Goal: Task Accomplishment & Management: Use online tool/utility

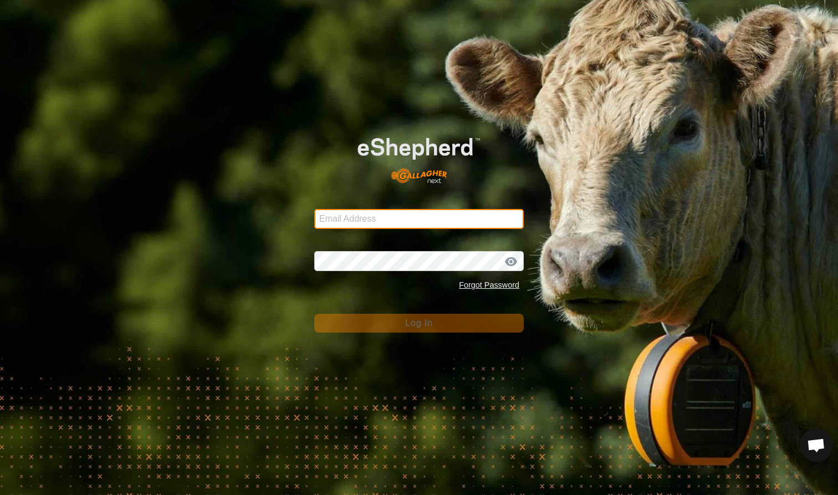
type input "[EMAIL_ADDRESS][DOMAIN_NAME]"
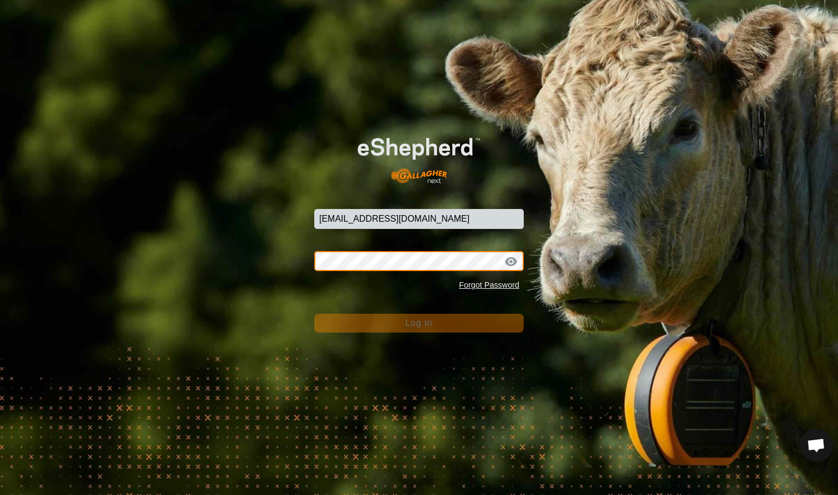
click at [419, 322] on button "Log In" at bounding box center [418, 323] width 209 height 19
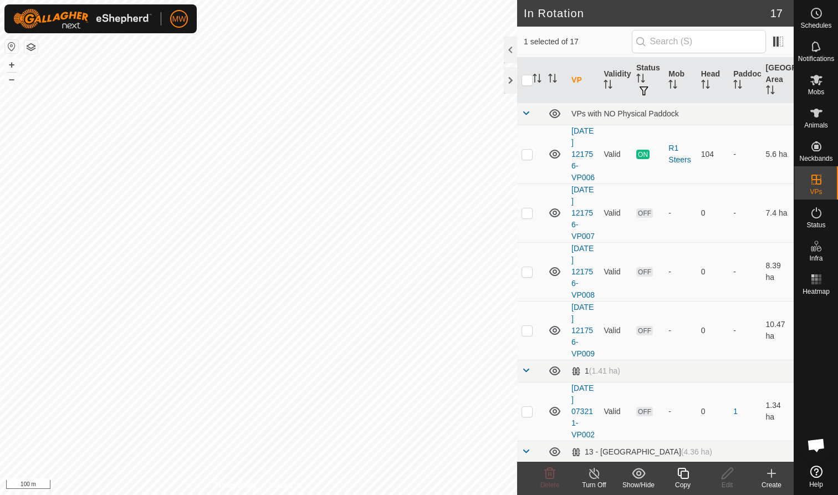
click at [680, 476] on icon at bounding box center [682, 473] width 11 height 11
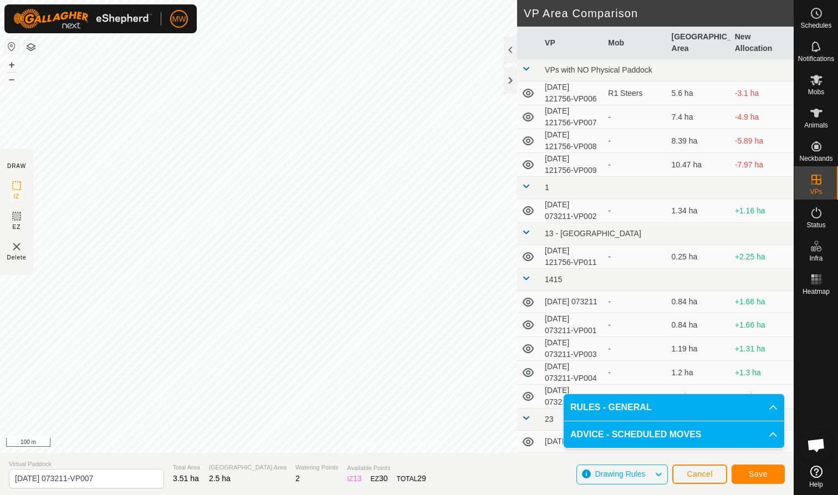
click at [759, 470] on span "Save" at bounding box center [757, 473] width 19 height 9
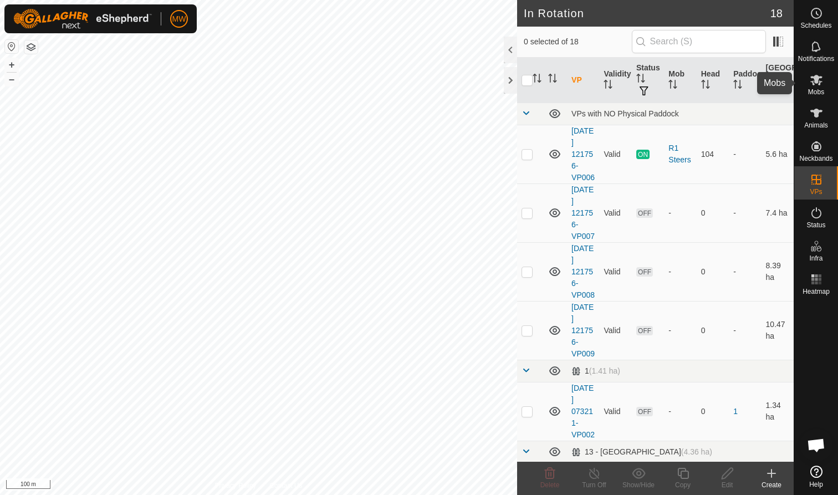
click at [811, 81] on icon at bounding box center [816, 80] width 12 height 11
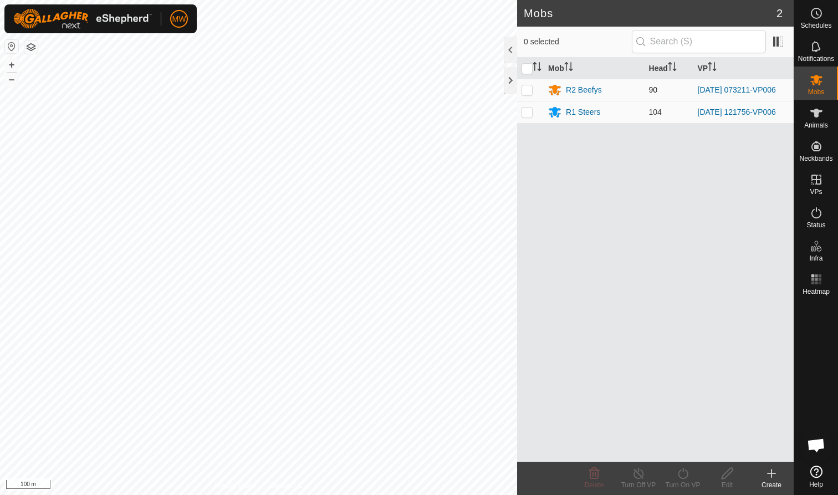
click at [527, 90] on p-checkbox at bounding box center [526, 89] width 11 height 9
checkbox input "true"
click at [682, 475] on icon at bounding box center [683, 472] width 14 height 13
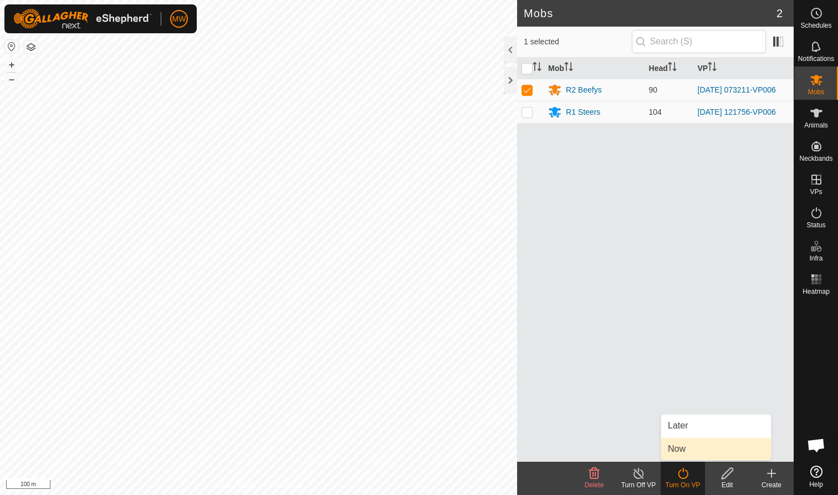
click at [678, 450] on link "Now" at bounding box center [716, 449] width 110 height 22
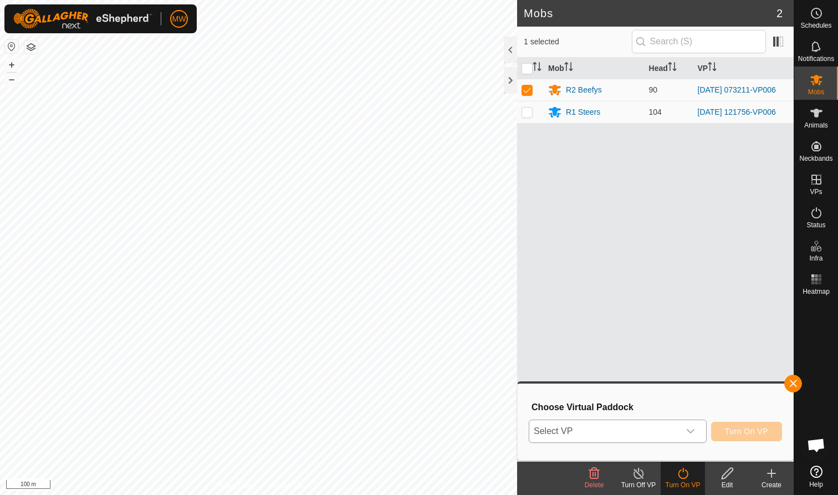
click at [691, 431] on icon "dropdown trigger" at bounding box center [690, 431] width 8 height 4
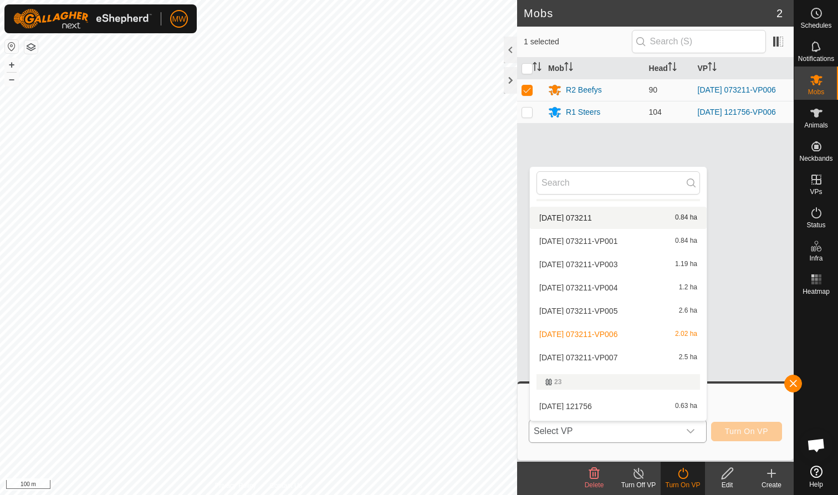
scroll to position [234, 0]
click at [617, 355] on li "[DATE] 073211-VP007 2.5 ha" at bounding box center [618, 357] width 177 height 22
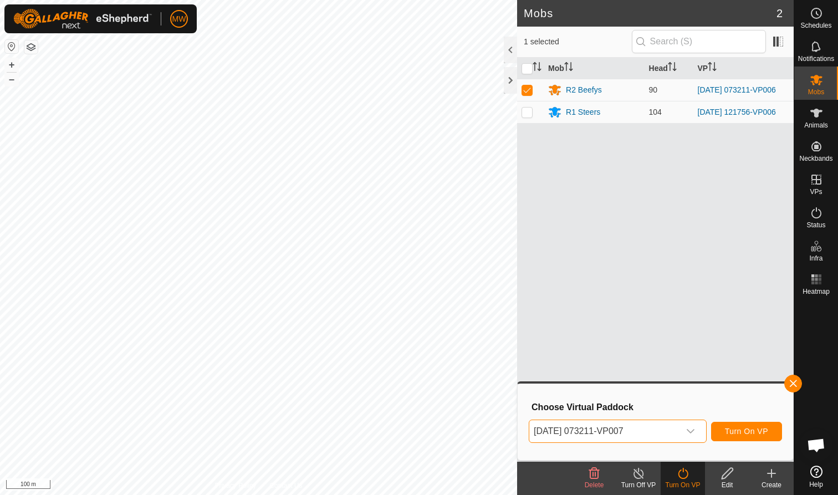
click at [737, 430] on span "Turn On VP" at bounding box center [746, 431] width 43 height 9
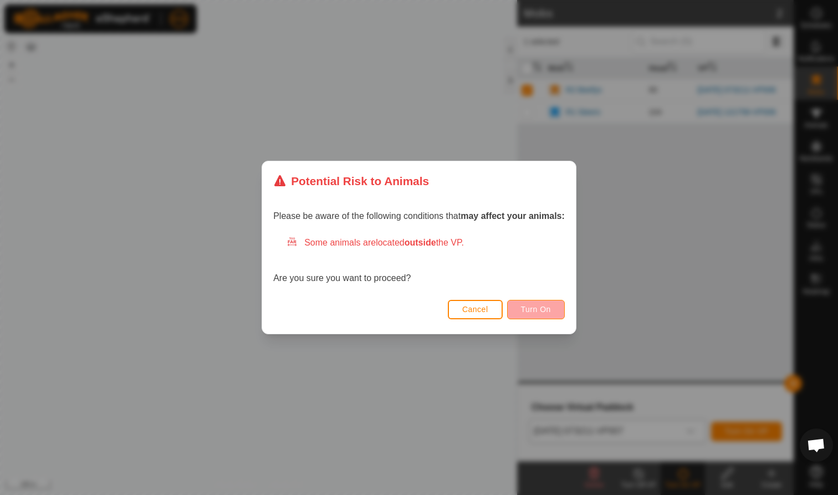
click at [548, 304] on button "Turn On" at bounding box center [536, 309] width 58 height 19
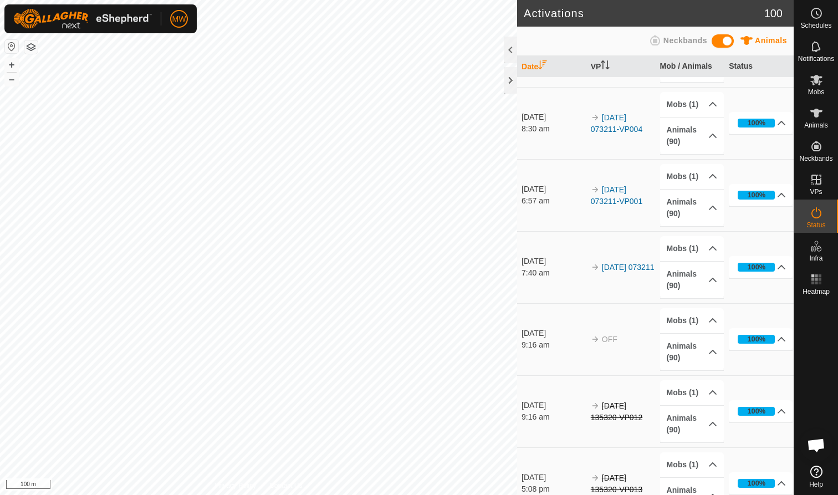
scroll to position [209, 0]
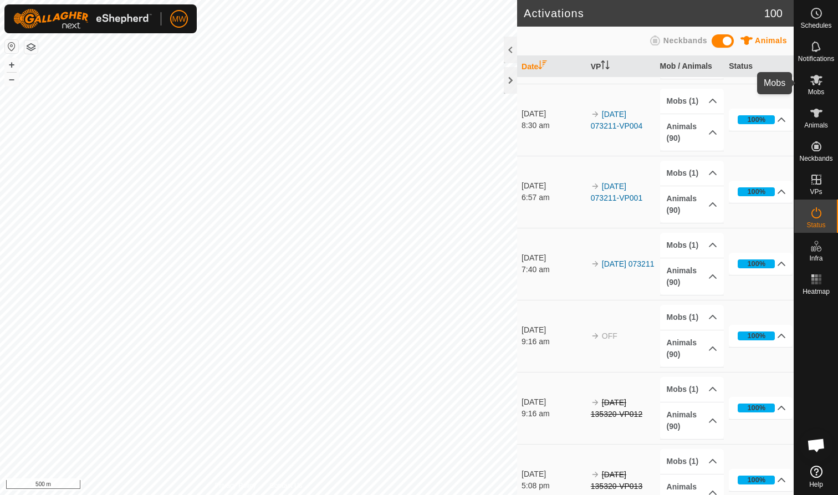
click at [814, 83] on icon at bounding box center [815, 79] width 13 height 13
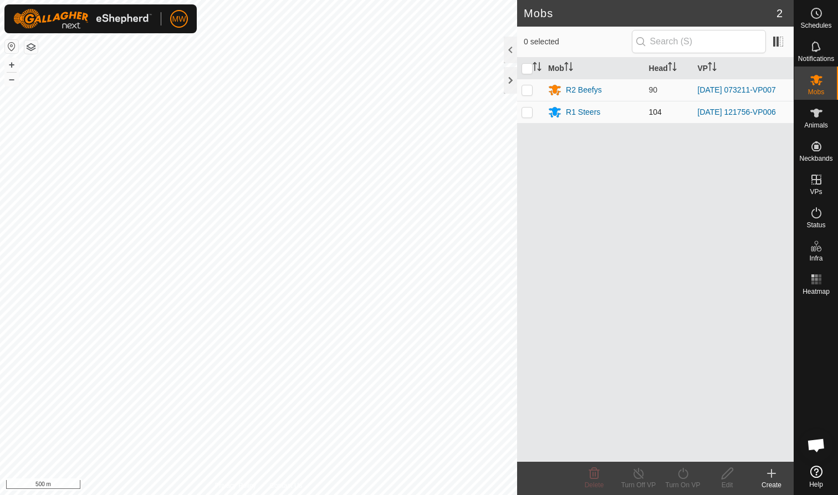
click at [529, 116] on p-checkbox at bounding box center [526, 111] width 11 height 9
checkbox input "true"
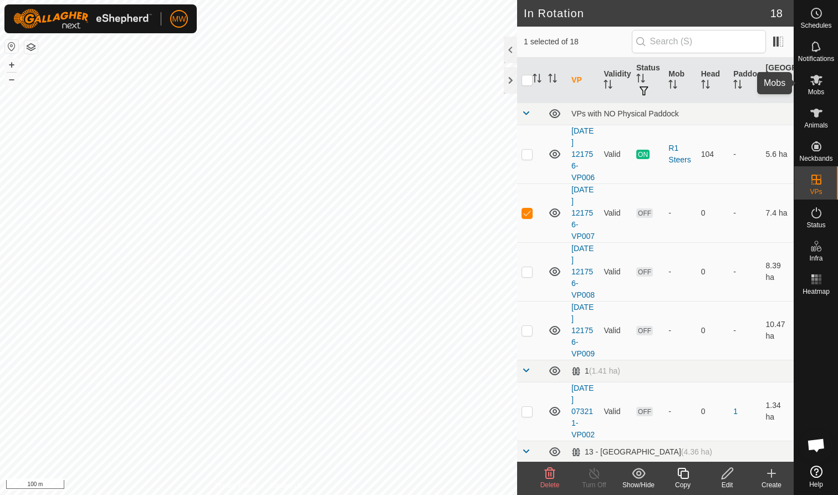
click at [815, 81] on icon at bounding box center [816, 80] width 12 height 11
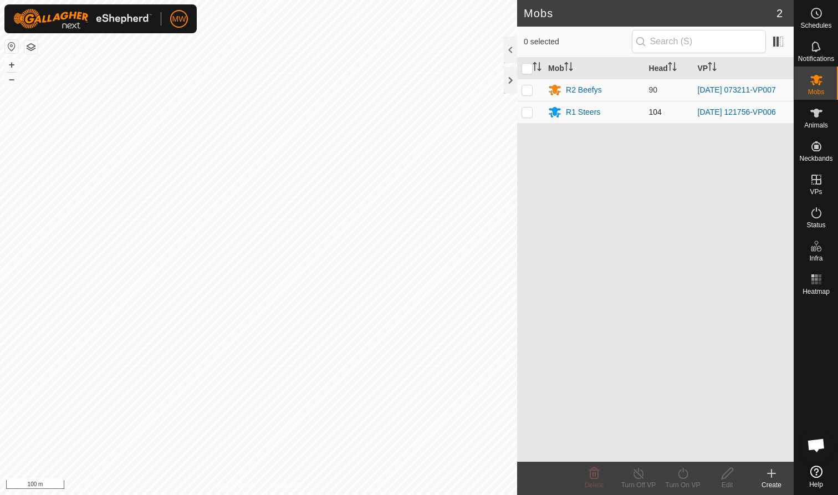
click at [525, 115] on p-checkbox at bounding box center [526, 111] width 11 height 9
checkbox input "true"
click at [682, 474] on icon at bounding box center [683, 472] width 14 height 13
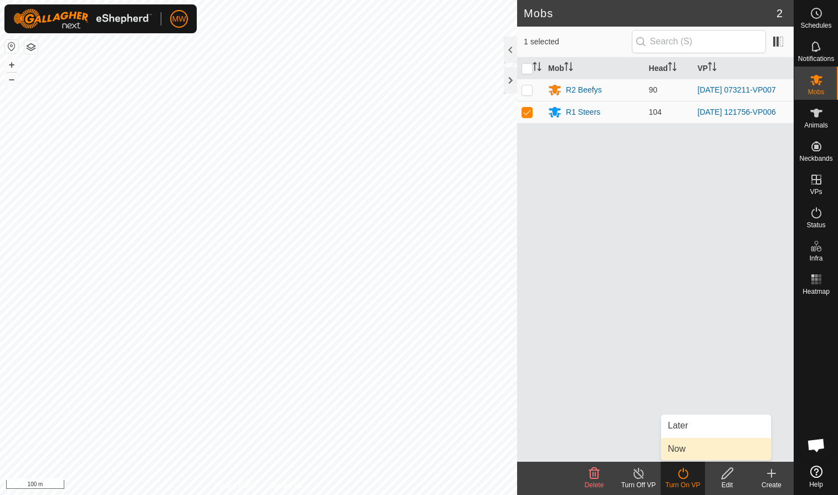
click at [677, 444] on link "Now" at bounding box center [716, 449] width 110 height 22
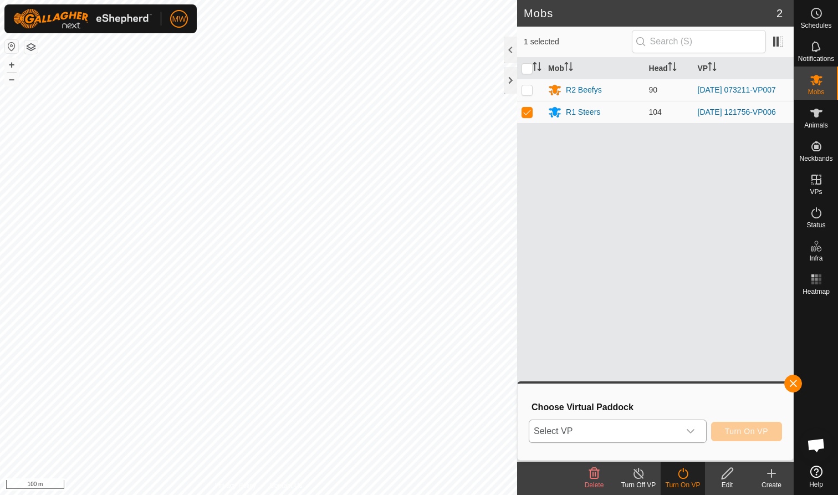
click at [691, 429] on icon "dropdown trigger" at bounding box center [690, 431] width 9 height 9
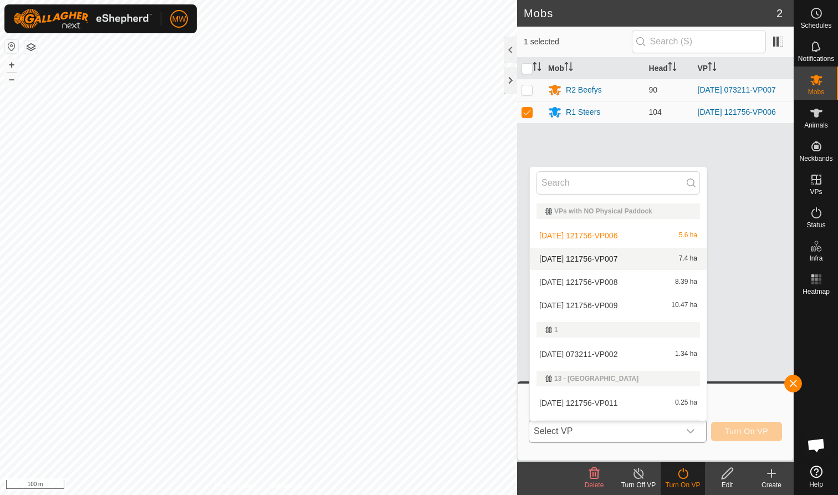
click at [612, 258] on li "[DATE] 121756-VP007 7.4 ha" at bounding box center [618, 259] width 177 height 22
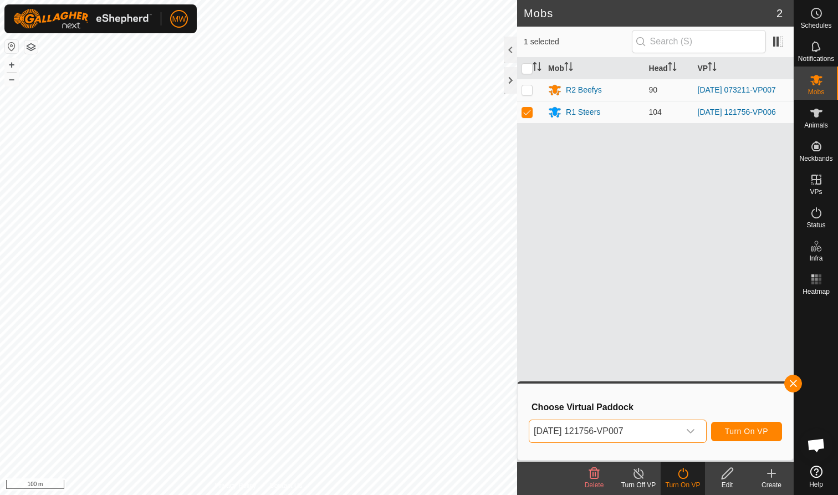
click at [750, 427] on span "Turn On VP" at bounding box center [746, 431] width 43 height 9
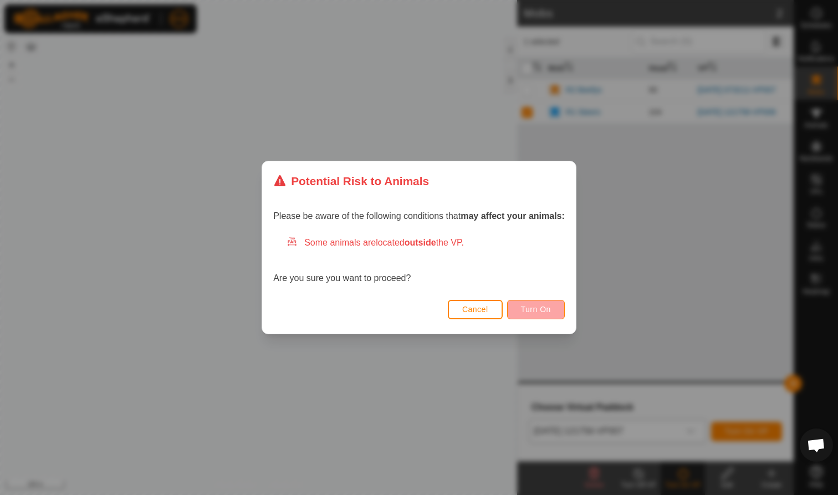
click at [532, 309] on span "Turn On" at bounding box center [536, 309] width 30 height 9
